Goal: Communication & Community: Answer question/provide support

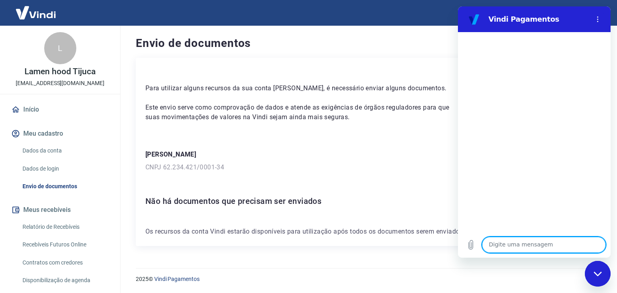
click at [503, 239] on textarea at bounding box center [544, 245] width 124 height 16
type textarea "oi"
type textarea "bom dia"
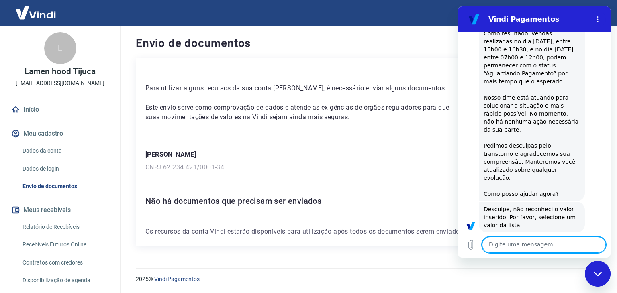
scroll to position [122, 0]
paste textarea "F"
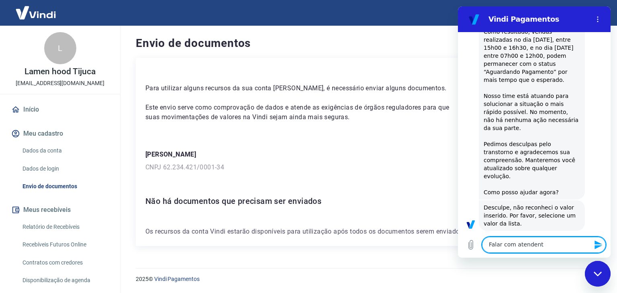
type textarea "Falar com atendente"
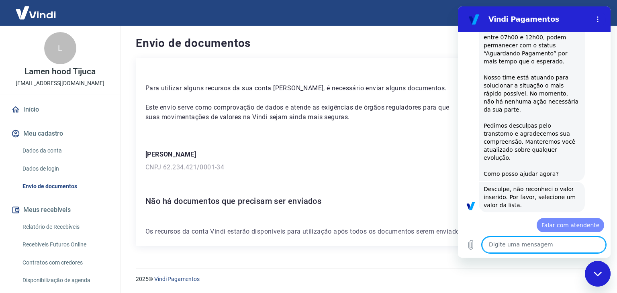
paste textarea "Falar com atendente"
type textarea "Falar com atendente"
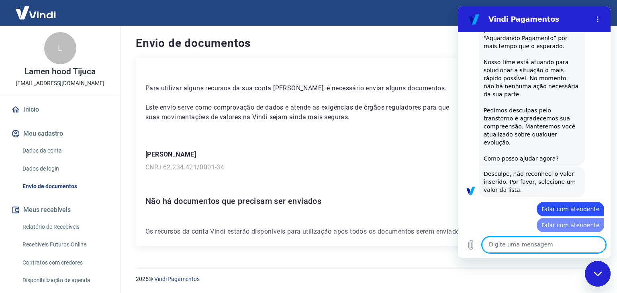
paste textarea "Falar com atendente"
type textarea "Falar com atendente"
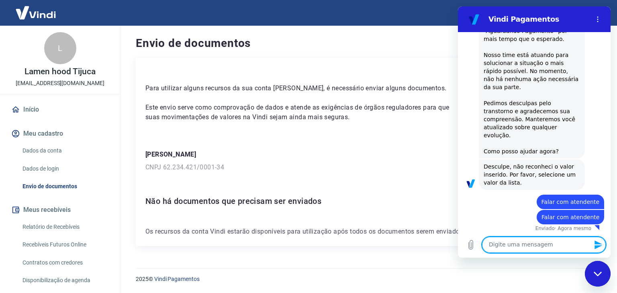
paste textarea "Falar com atendente"
type textarea "Falar com atendente"
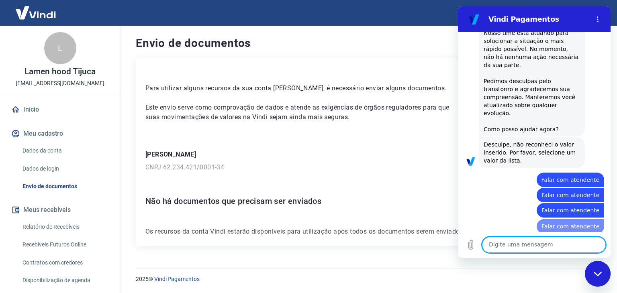
paste textarea "Falar com atendente"
type textarea "Falar com atendente"
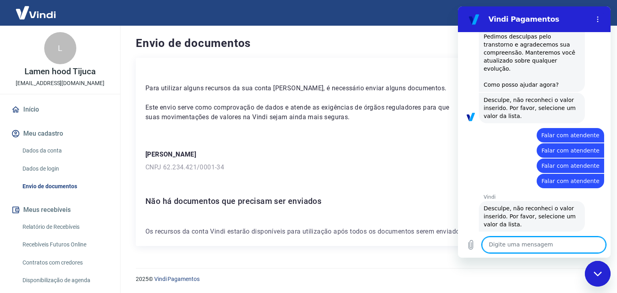
paste textarea "Falar com atendente"
type textarea "Falar com atendente"
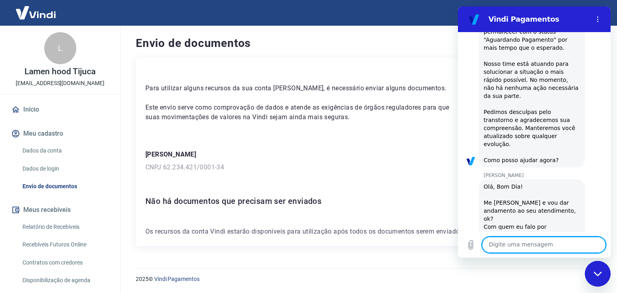
scroll to position [624, 0]
type textarea "[PERSON_NAME]"
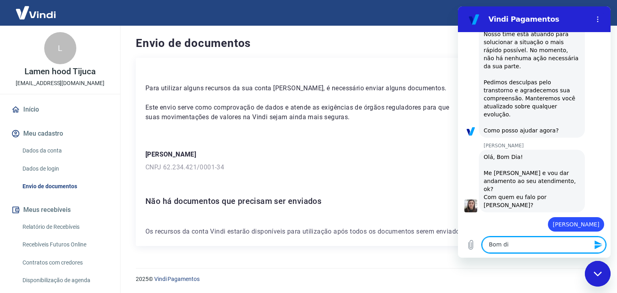
type textarea "Bom dia"
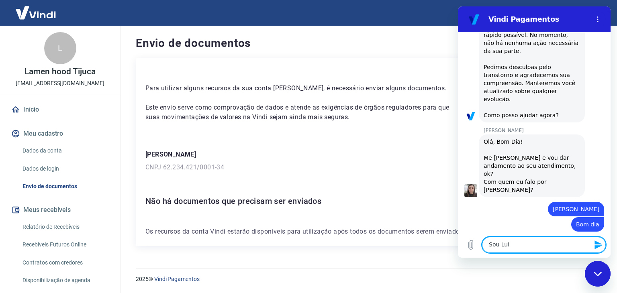
type textarea "[PERSON_NAME]"
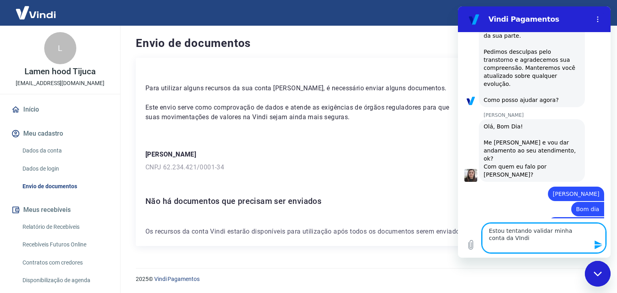
type textarea "Estou tentando validar minha conta da VIndi"
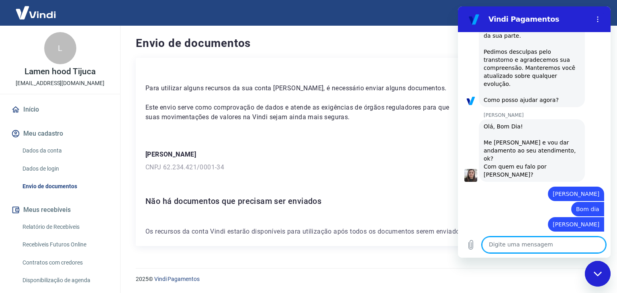
scroll to position [709, 0]
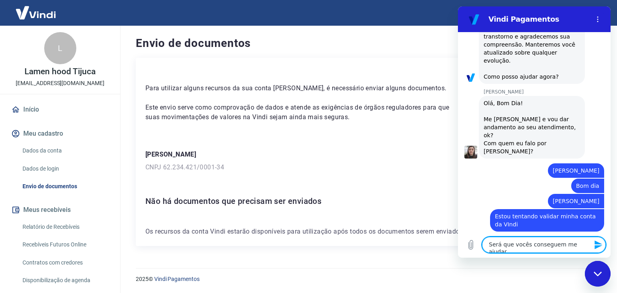
type textarea "Será que vocês conseguem me ajudar?"
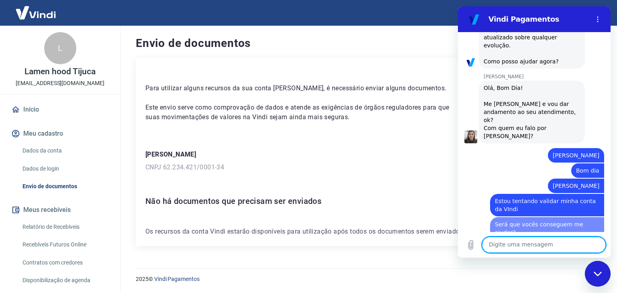
type textarea "E"
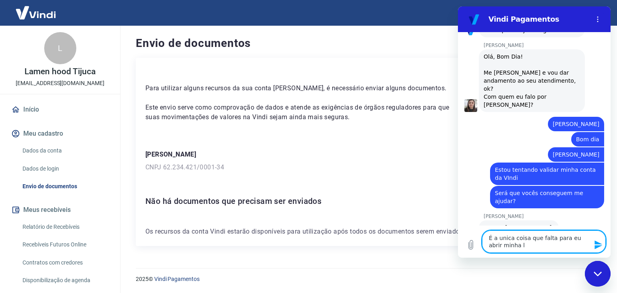
scroll to position [757, 0]
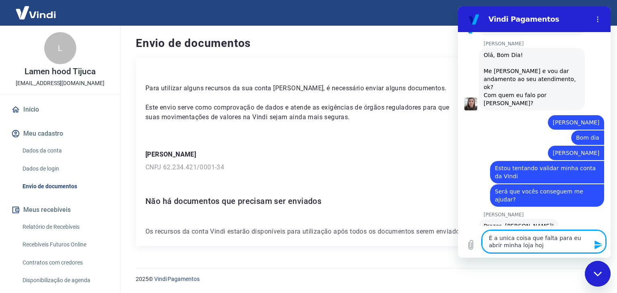
type textarea "É a unica coisa que falta para eu abrir minha loja hoje"
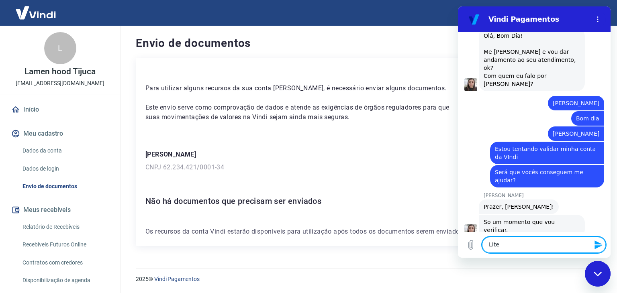
scroll to position [778, 0]
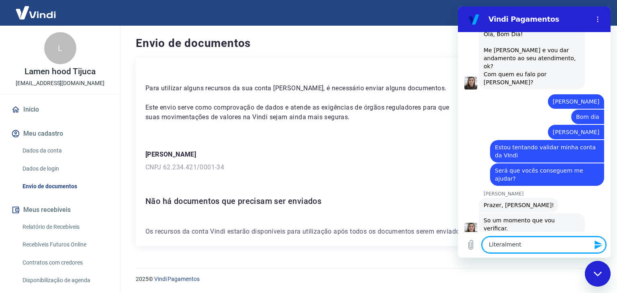
type textarea "Literalmente"
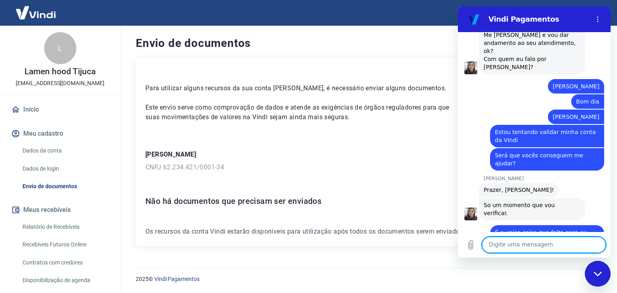
scroll to position [848, 0]
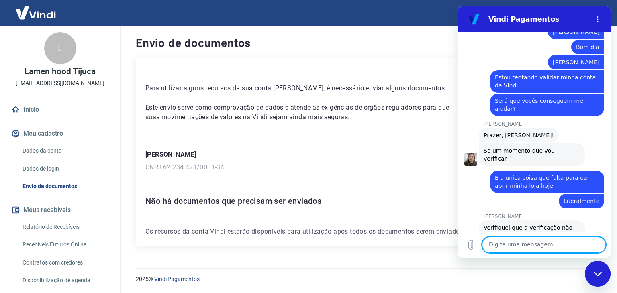
click at [518, 245] on textarea at bounding box center [544, 245] width 124 height 16
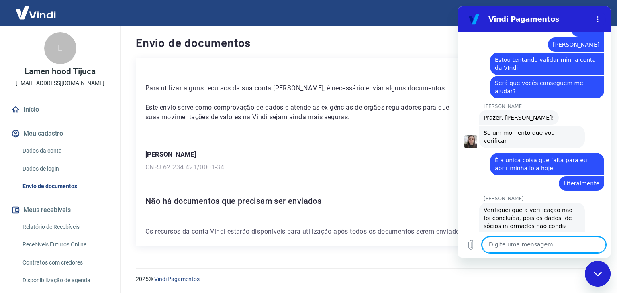
scroll to position [867, 0]
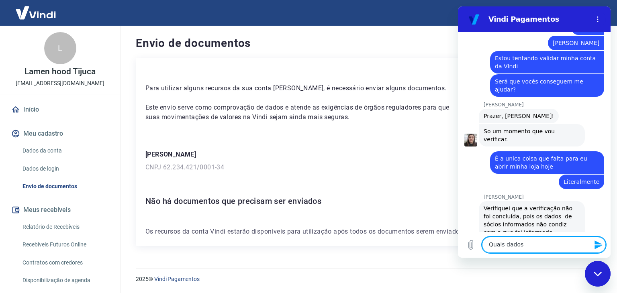
type textarea "Quais dados?"
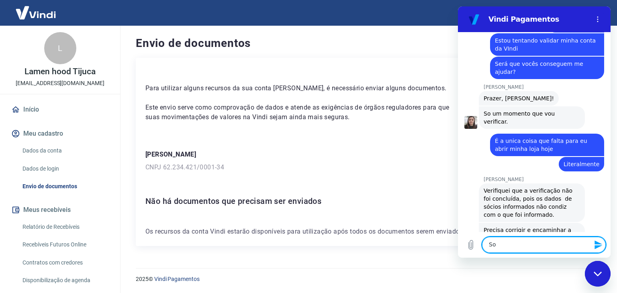
scroll to position [886, 0]
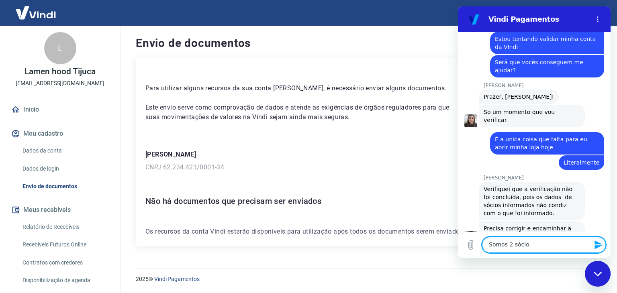
type textarea "Somos 2 sócios"
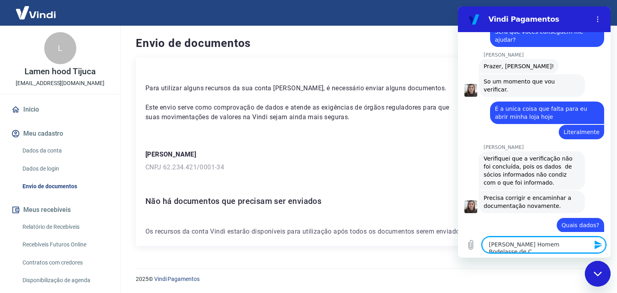
scroll to position [917, 0]
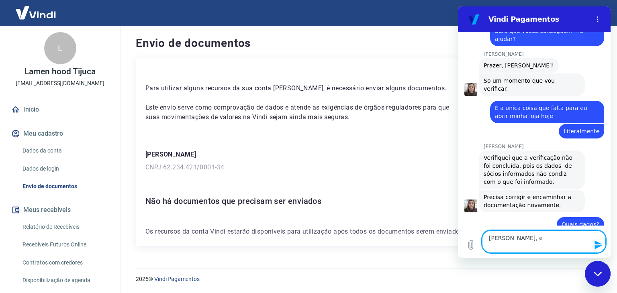
type textarea "[PERSON_NAME], [GEOGRAPHIC_DATA]"
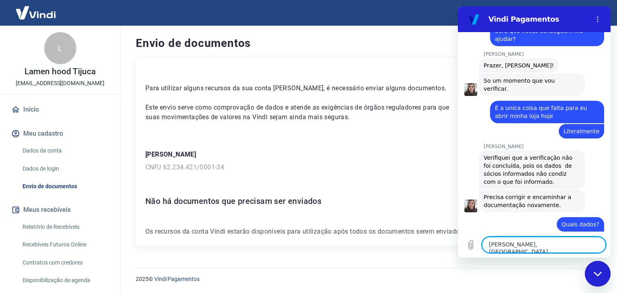
scroll to position [940, 0]
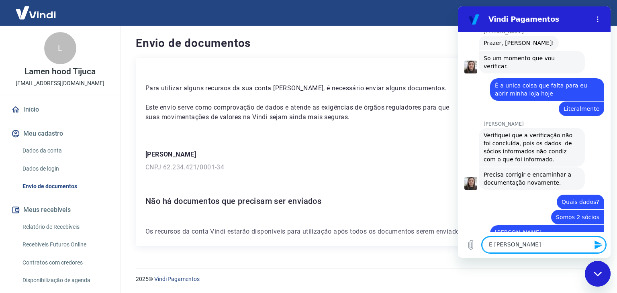
type textarea "E [PERSON_NAME]"
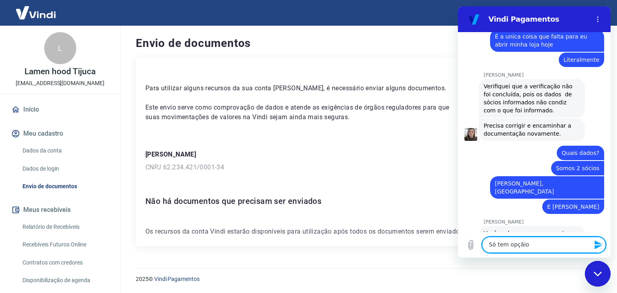
scroll to position [991, 0]
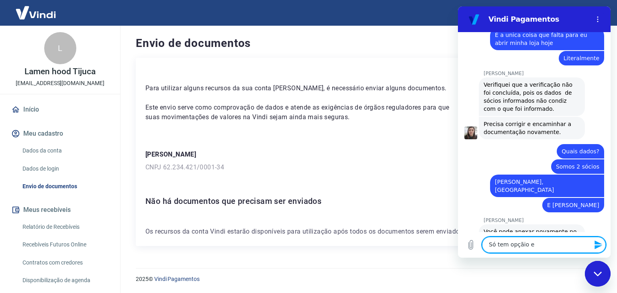
click at [517, 237] on link "[URL][DOMAIN_NAME]" at bounding box center [527, 240] width 69 height 6
click at [534, 248] on textarea "Só tem opçãio e" at bounding box center [544, 245] width 124 height 16
type textarea "Só tem opção para incluir um sócio"
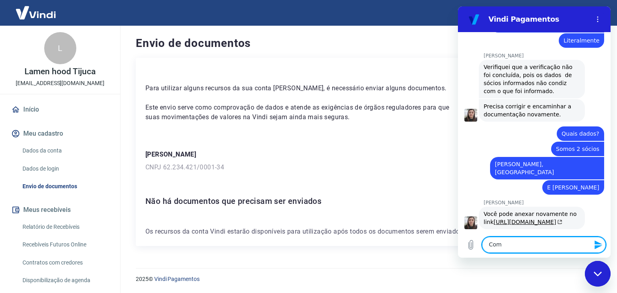
scroll to position [1010, 0]
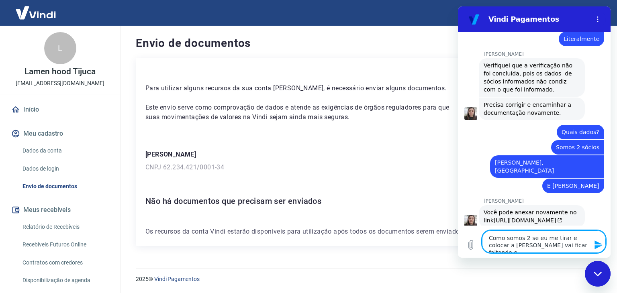
type textarea "Como somos 2 se eu me tirar e colocar a [PERSON_NAME] vai ficar faltando eu"
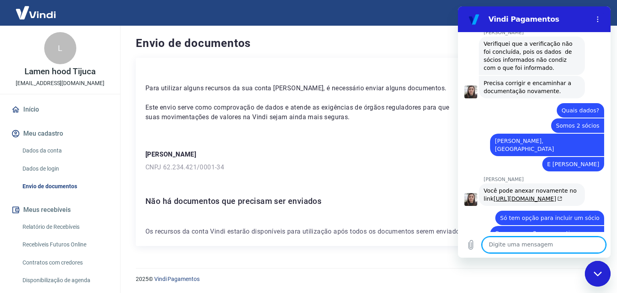
scroll to position [1033, 0]
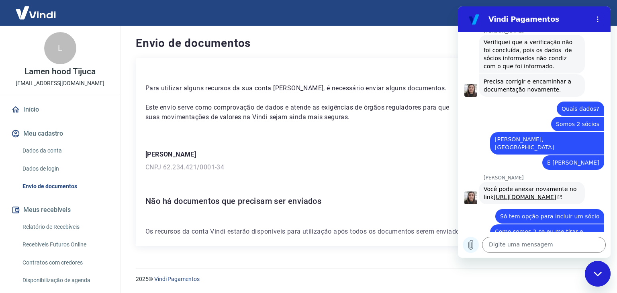
click at [472, 249] on icon "Carregar arquivo" at bounding box center [471, 245] width 10 height 10
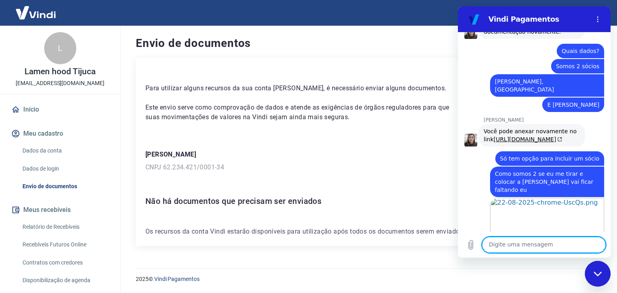
scroll to position [1093, 0]
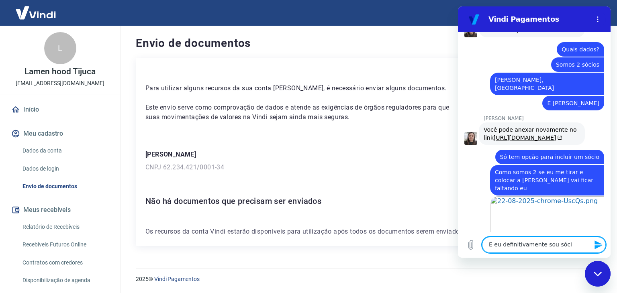
type textarea "E eu definitivamente sou sócio"
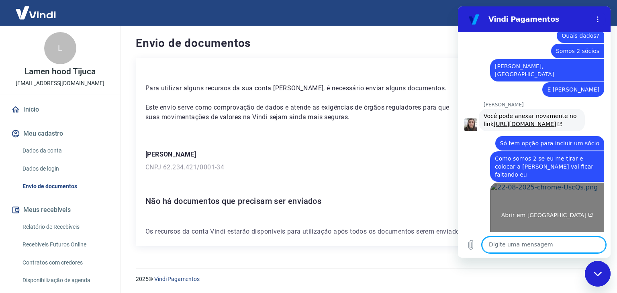
scroll to position [1108, 0]
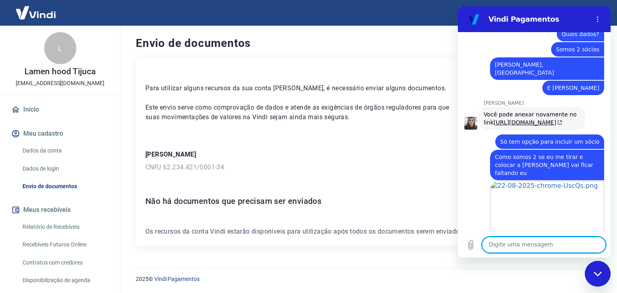
click at [457, 243] on div "Para utilizar alguns recursos da sua conta [PERSON_NAME], é necessário enviar a…" at bounding box center [367, 152] width 462 height 188
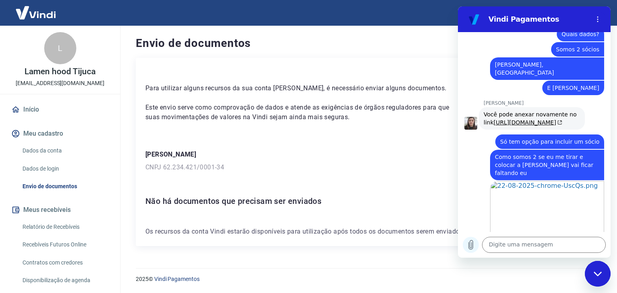
click at [469, 243] on icon "Carregar arquivo" at bounding box center [471, 245] width 4 height 9
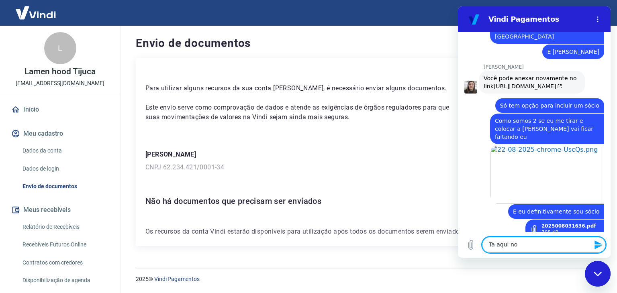
scroll to position [1143, 0]
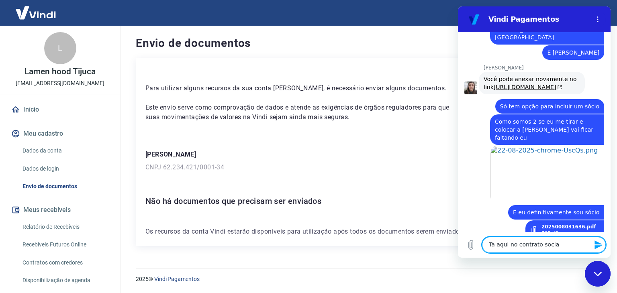
type textarea "Ta aqui no contrato social"
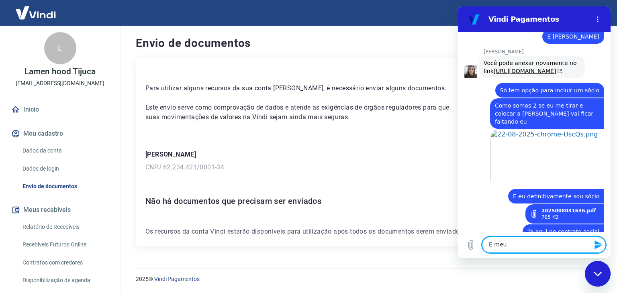
scroll to position [1158, 0]
type textarea "E meus daados definitivamente estão certos"
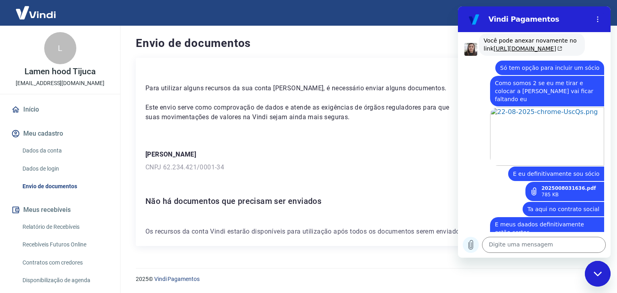
click at [472, 241] on icon "Carregar arquivo" at bounding box center [471, 245] width 4 height 9
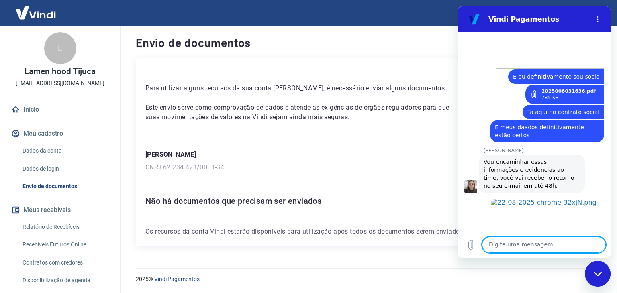
scroll to position [1280, 0]
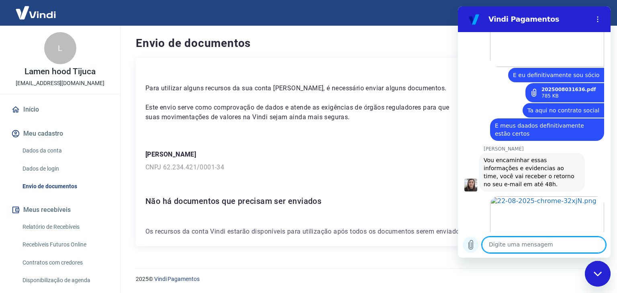
click at [472, 245] on icon "Carregar arquivo" at bounding box center [471, 245] width 10 height 10
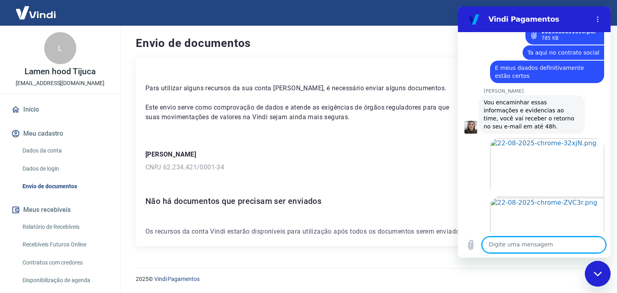
scroll to position [1340, 0]
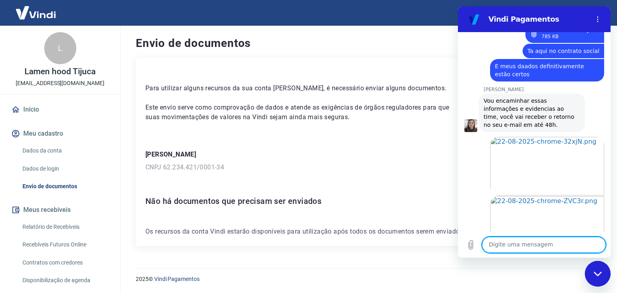
click at [528, 245] on textarea at bounding box center [544, 245] width 124 height 16
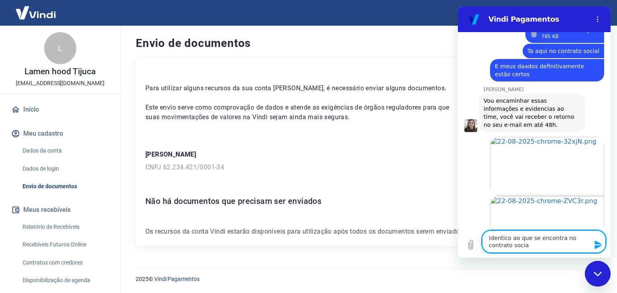
type textarea "Identico ao que se encontra no contrato social"
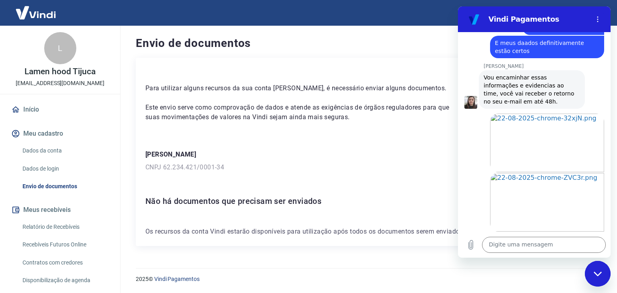
scroll to position [1363, 0]
click at [467, 247] on icon "Carregar arquivo" at bounding box center [471, 245] width 10 height 10
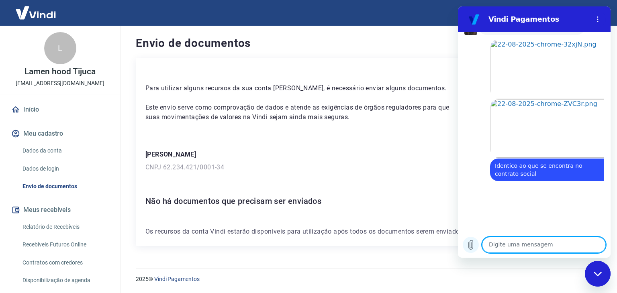
scroll to position [1438, 0]
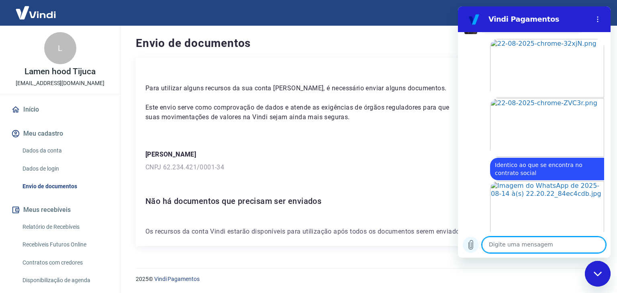
click at [472, 249] on icon "Carregar arquivo" at bounding box center [471, 245] width 4 height 9
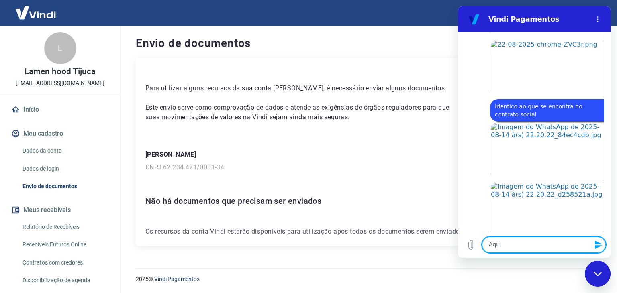
scroll to position [1497, 0]
type textarea "Aqui tem os docs da [PERSON_NAME] também"
type textarea "R"
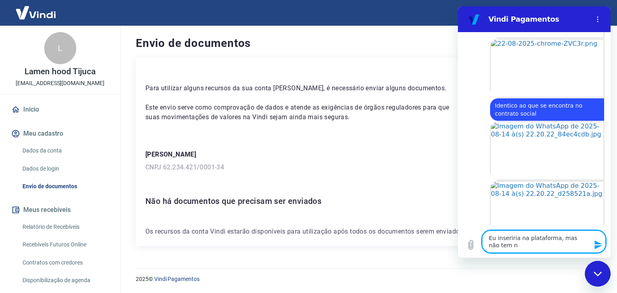
scroll to position [1504, 0]
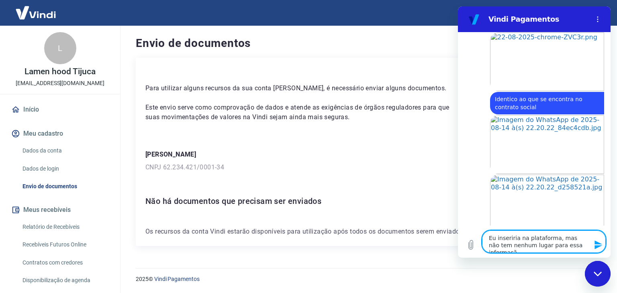
type textarea "Eu inseriria na plataforma, mas não tem nenhum lugar para essa informação"
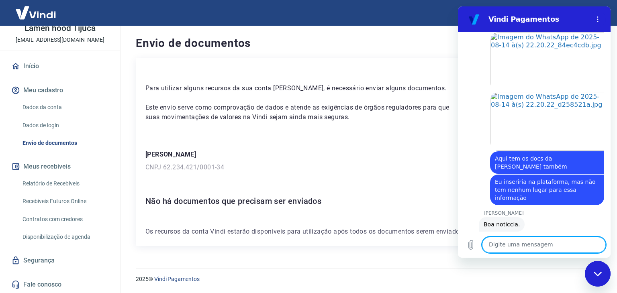
scroll to position [1602, 0]
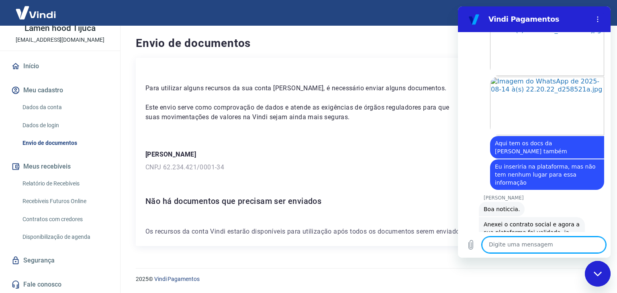
click at [540, 240] on textarea at bounding box center [544, 245] width 124 height 16
type textarea "A"
type textarea "Obaaaaa"
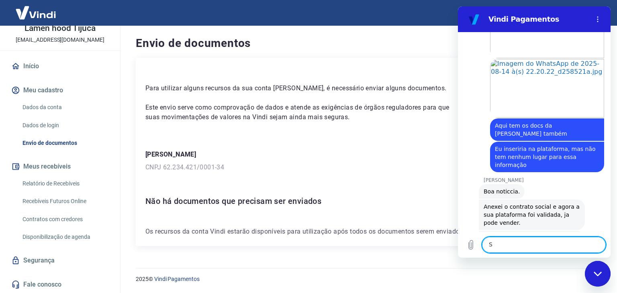
scroll to position [1621, 0]
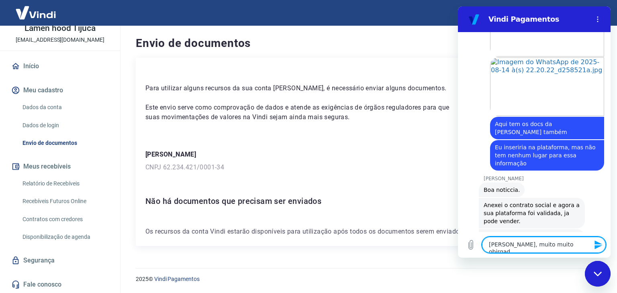
type textarea "[PERSON_NAME], muito muito obirgado"
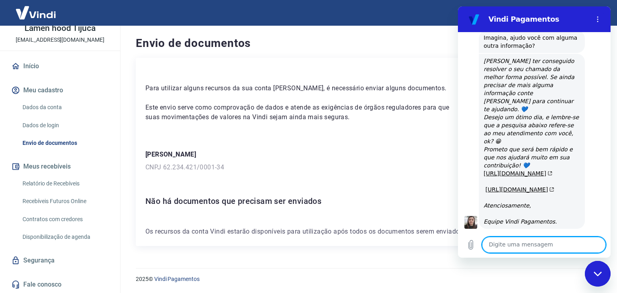
scroll to position [1900, 0]
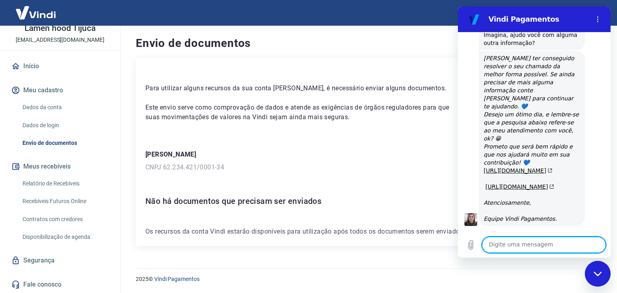
click at [545, 271] on button "Boa 👍" at bounding box center [548, 282] width 33 height 23
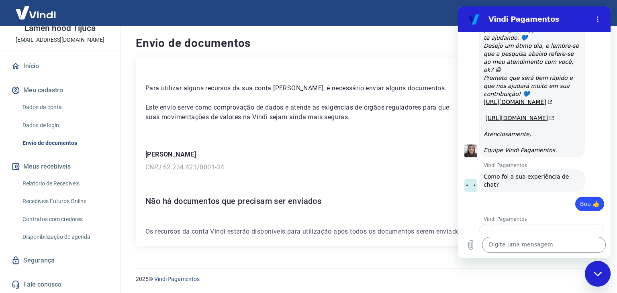
scroll to position [0, 14]
type input "Consegui resolver meu problema. Estou feliz"
click at [575, 269] on span "Enviar" at bounding box center [582, 274] width 18 height 10
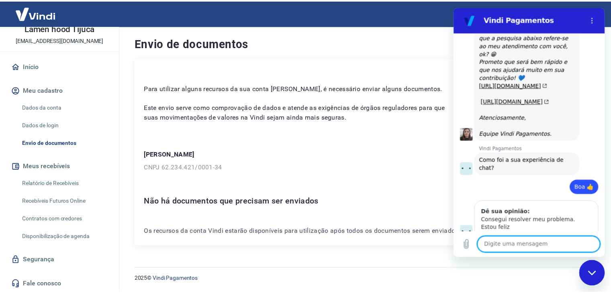
scroll to position [1987, 0]
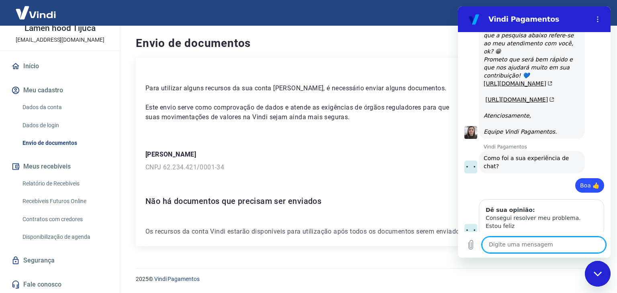
click at [601, 277] on div "Fechar janela de mensagens" at bounding box center [597, 274] width 24 height 24
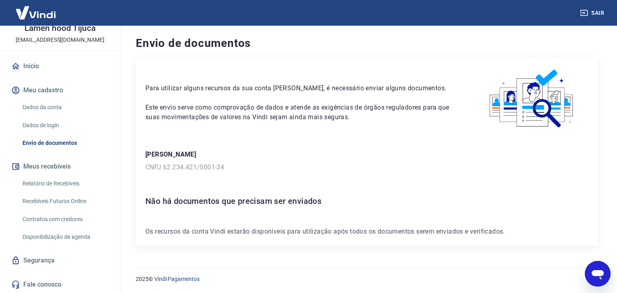
click at [67, 182] on link "Relatório de Recebíveis" at bounding box center [64, 183] width 91 height 16
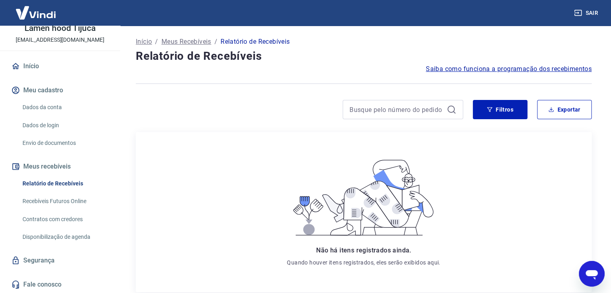
click at [52, 198] on link "Recebíveis Futuros Online" at bounding box center [64, 201] width 91 height 16
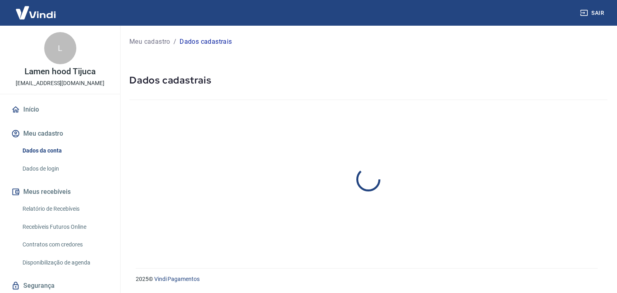
select select "RJ"
select select "business"
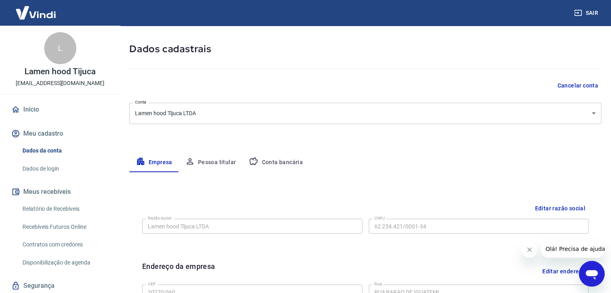
scroll to position [80, 0]
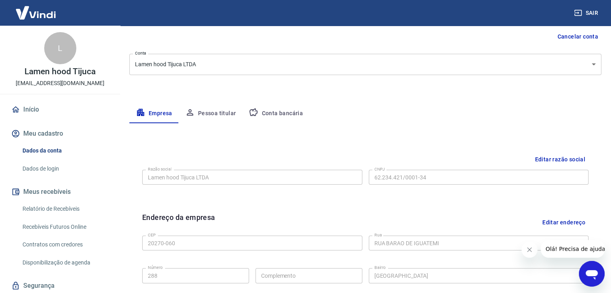
click at [215, 112] on button "Pessoa titular" at bounding box center [211, 113] width 64 height 19
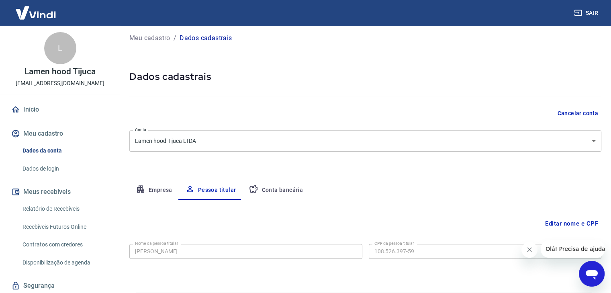
scroll to position [28, 0]
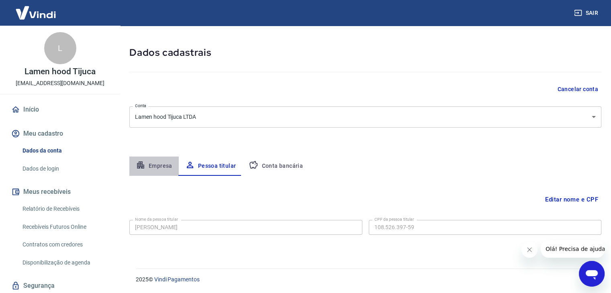
click at [169, 163] on button "Empresa" at bounding box center [153, 166] width 49 height 19
select select "RJ"
select select "business"
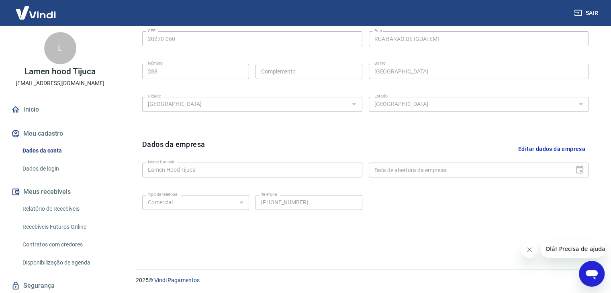
scroll to position [286, 0]
click at [595, 267] on icon "Abrir janela de mensagens" at bounding box center [591, 274] width 14 height 14
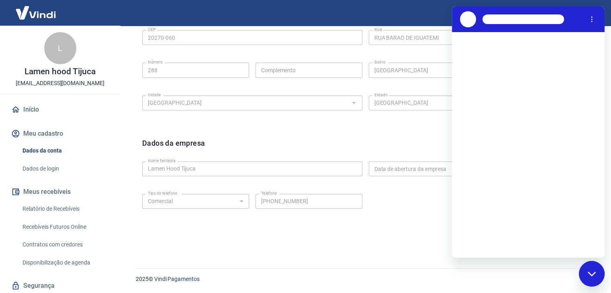
scroll to position [0, 0]
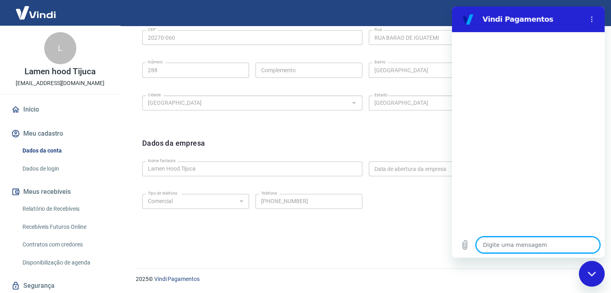
click at [598, 271] on div "Fechar janela de mensagens" at bounding box center [591, 274] width 24 height 24
type textarea "x"
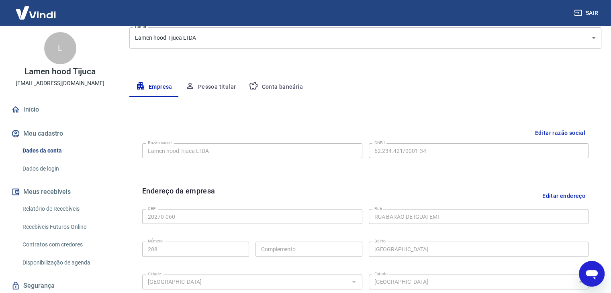
scroll to position [85, 0]
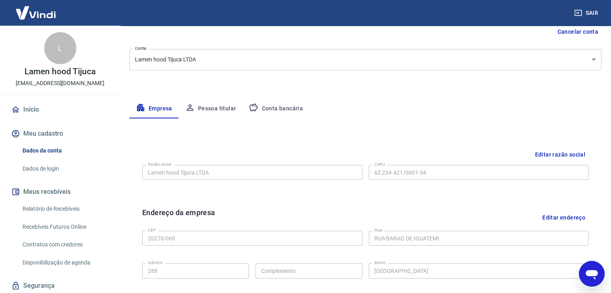
click at [216, 107] on button "Pessoa titular" at bounding box center [211, 108] width 64 height 19
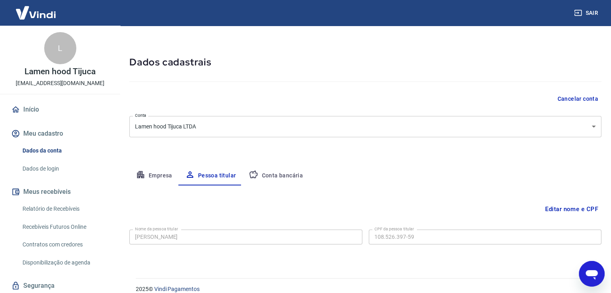
scroll to position [28, 0]
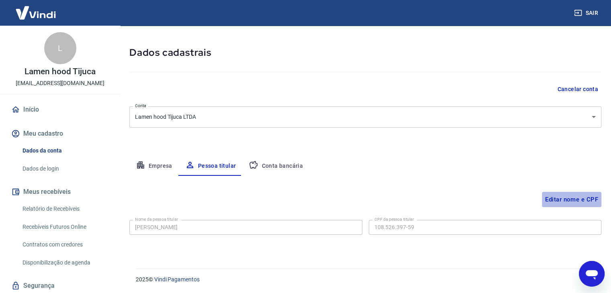
click at [583, 196] on button "Editar nome e CPF" at bounding box center [571, 199] width 59 height 15
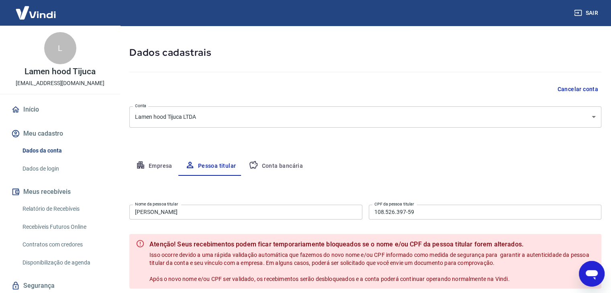
scroll to position [102, 0]
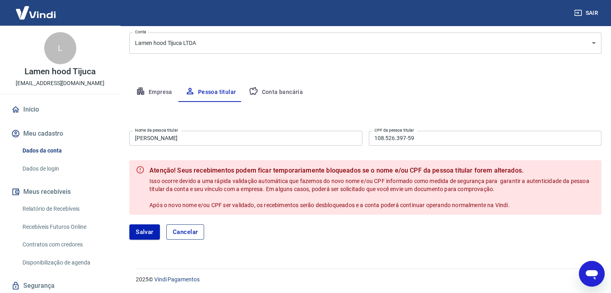
click at [193, 230] on button "Cancelar" at bounding box center [185, 231] width 38 height 15
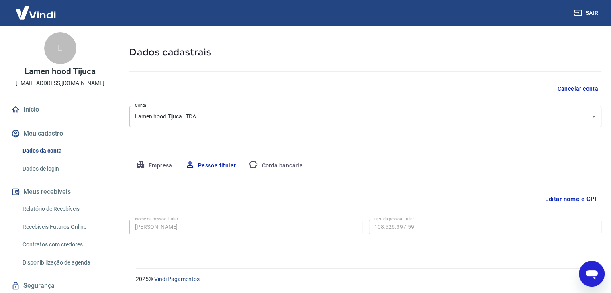
scroll to position [28, 0]
click at [275, 163] on button "Conta bancária" at bounding box center [275, 166] width 67 height 19
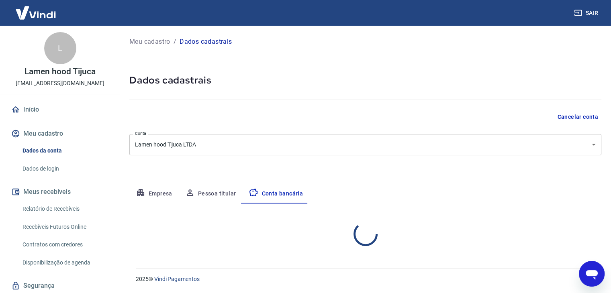
select select "1"
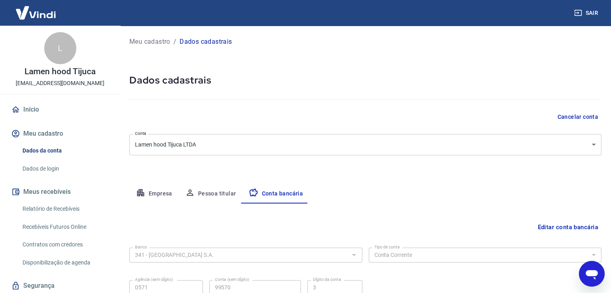
click at [560, 133] on div "Meu cadastro / Dados cadastrais Dados cadastrais Cancelar conta Conta Lamen hoo…" at bounding box center [365, 179] width 491 height 306
click at [561, 140] on body "Sair L Lamen hood Tijuca lamenhoodtijuca@gmail.com Início Meu cadastro Dados da…" at bounding box center [305, 146] width 611 height 293
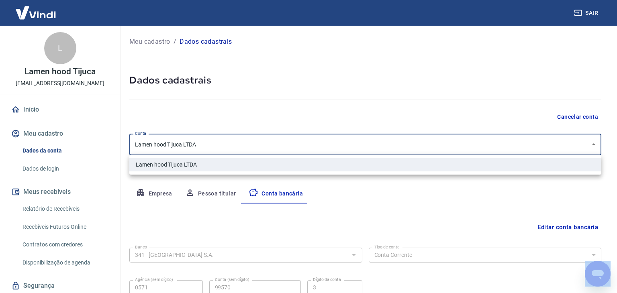
click at [561, 140] on div at bounding box center [308, 146] width 617 height 293
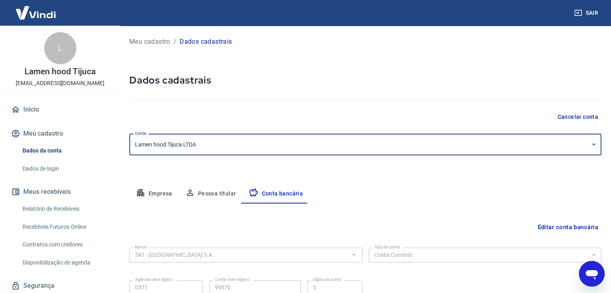
click at [593, 274] on icon "Abrir janela de mensagens" at bounding box center [591, 275] width 12 height 10
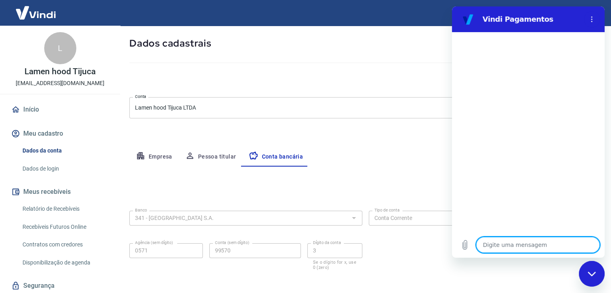
scroll to position [72, 0]
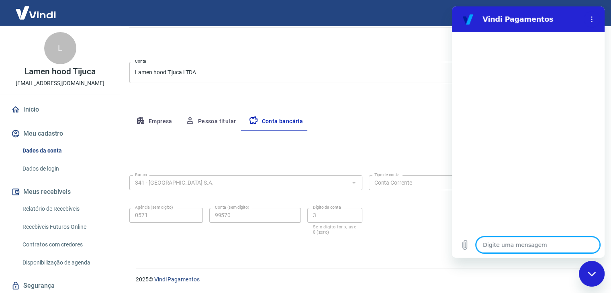
click at [591, 277] on div "Fechar janela de mensagens" at bounding box center [591, 274] width 24 height 24
type textarea "x"
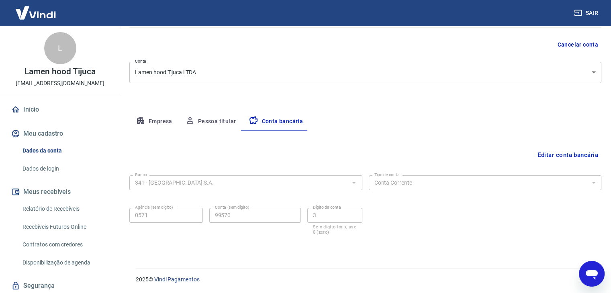
click at [167, 122] on button "Empresa" at bounding box center [153, 121] width 49 height 19
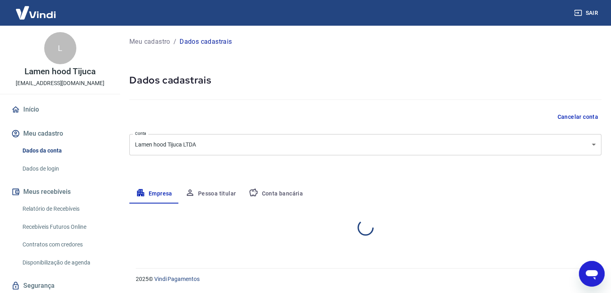
scroll to position [0, 0]
select select "RJ"
select select "business"
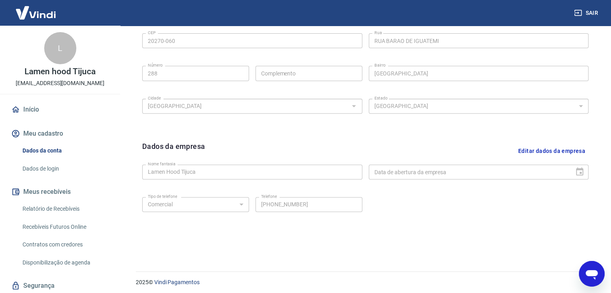
scroll to position [286, 0]
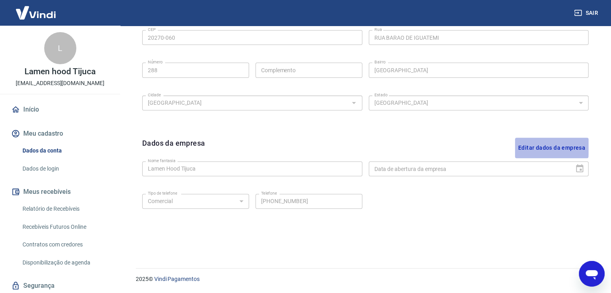
click at [527, 146] on button "Editar dados da empresa" at bounding box center [551, 148] width 73 height 20
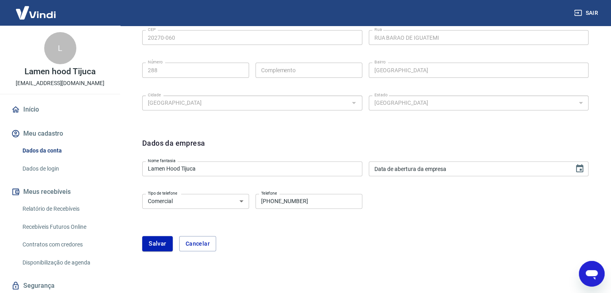
type input "DD/MM/YYYY"
click at [447, 165] on input "DD/MM/YYYY" at bounding box center [469, 168] width 200 height 15
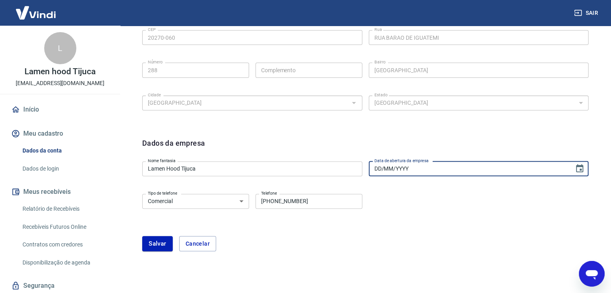
click at [447, 165] on input "DD/MM/YYYY" at bounding box center [469, 168] width 200 height 15
click at [421, 214] on div "Tipo de telefone Residencial Comercial Tipo de telefone Telefone (11) 97440-044…" at bounding box center [365, 207] width 446 height 33
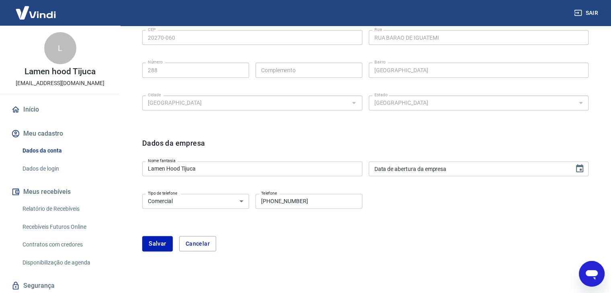
click at [203, 240] on button "Cancelar" at bounding box center [197, 243] width 37 height 15
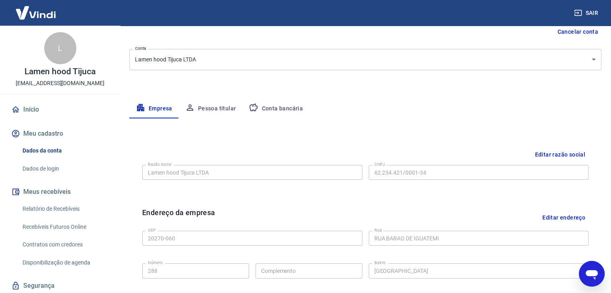
scroll to position [165, 0]
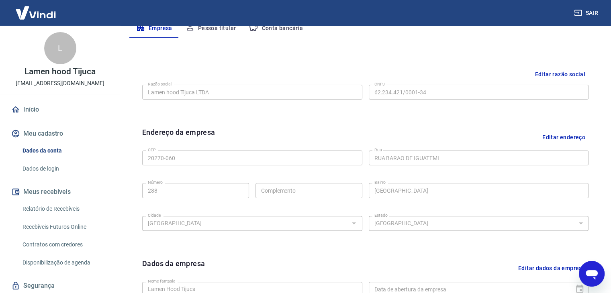
type textarea "x"
